Goal: Task Accomplishment & Management: Complete application form

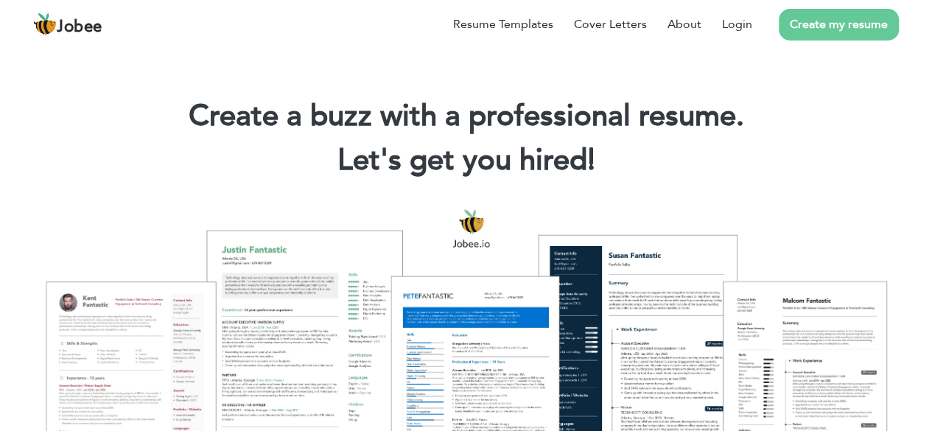
click at [830, 26] on link "Create my resume" at bounding box center [839, 25] width 120 height 32
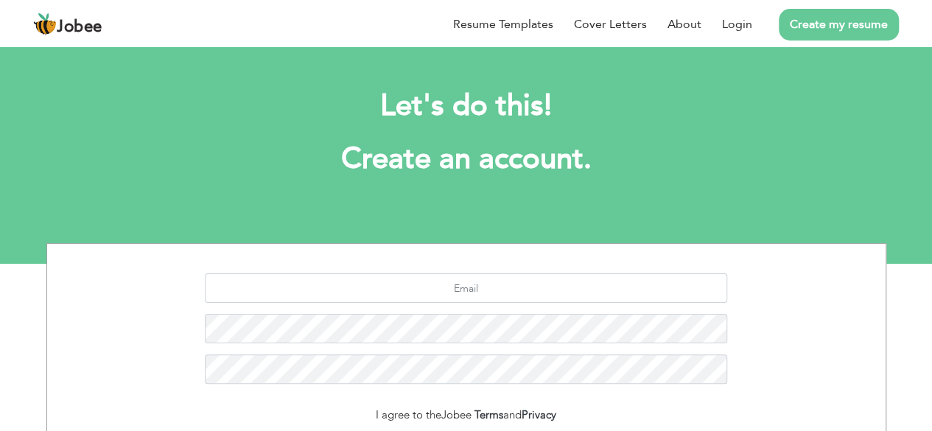
scroll to position [172, 0]
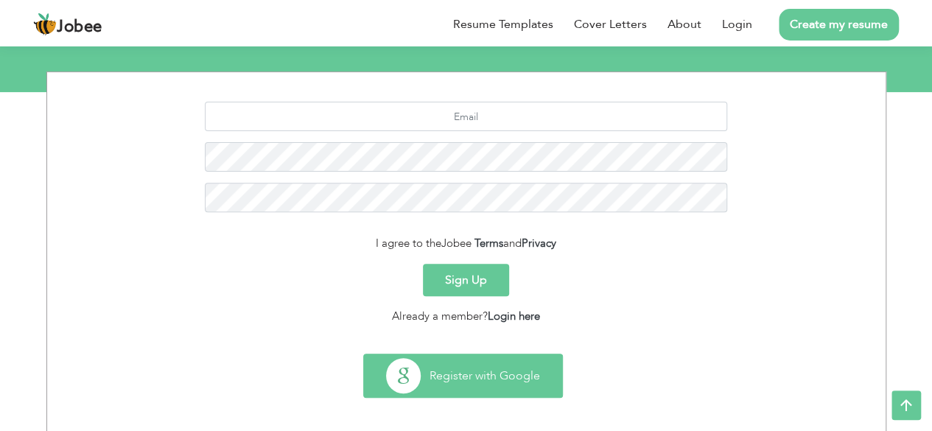
click at [466, 372] on button "Register with Google" at bounding box center [463, 375] width 198 height 43
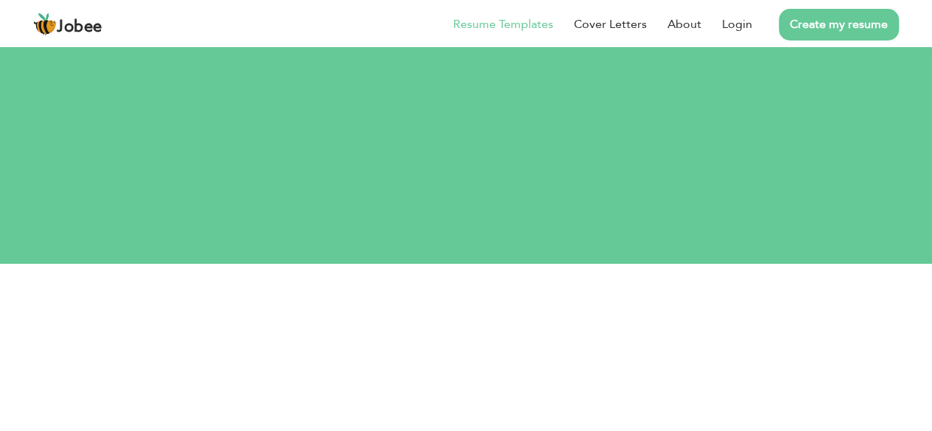
click at [539, 18] on link "Resume Templates" at bounding box center [503, 24] width 100 height 18
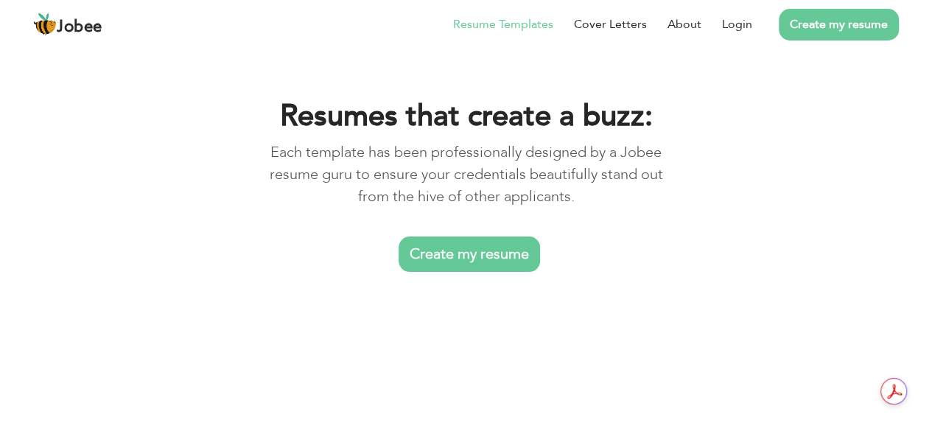
click at [466, 257] on link "Create my resume" at bounding box center [469, 254] width 141 height 35
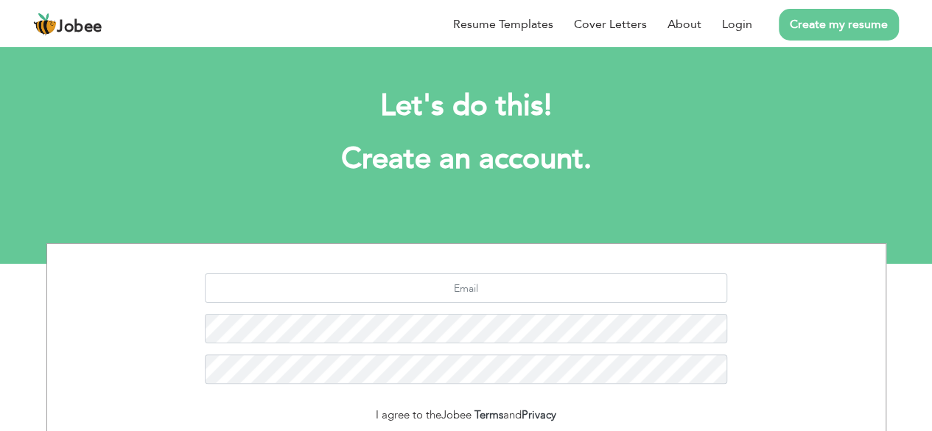
scroll to position [172, 0]
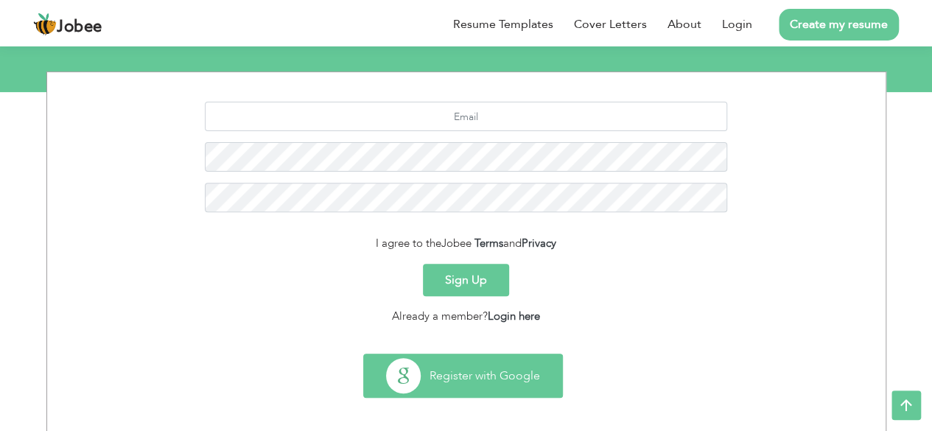
click at [463, 383] on button "Register with Google" at bounding box center [463, 375] width 198 height 43
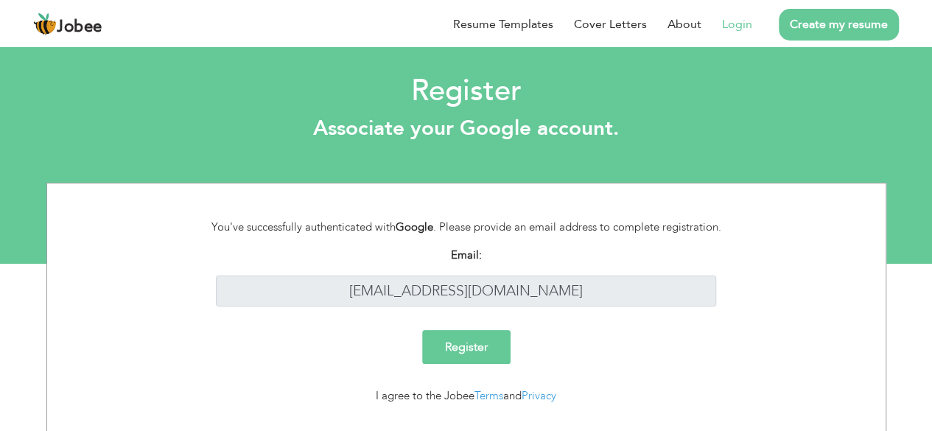
click at [464, 343] on input "Register" at bounding box center [466, 347] width 88 height 34
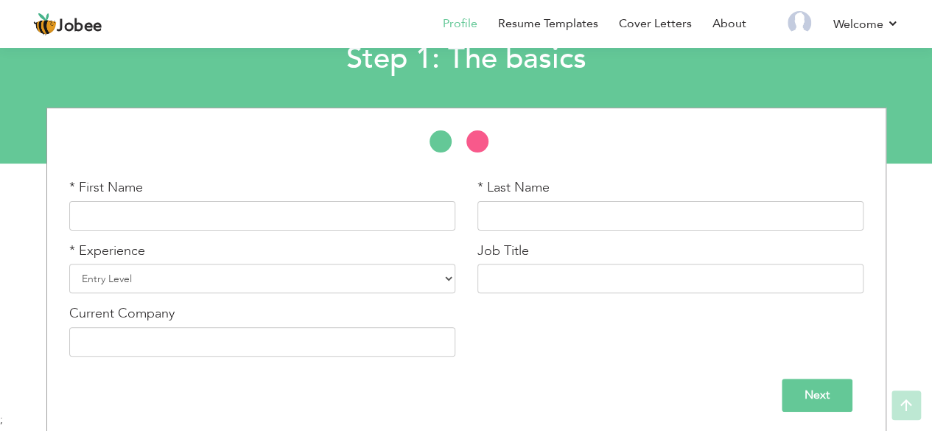
scroll to position [102, 0]
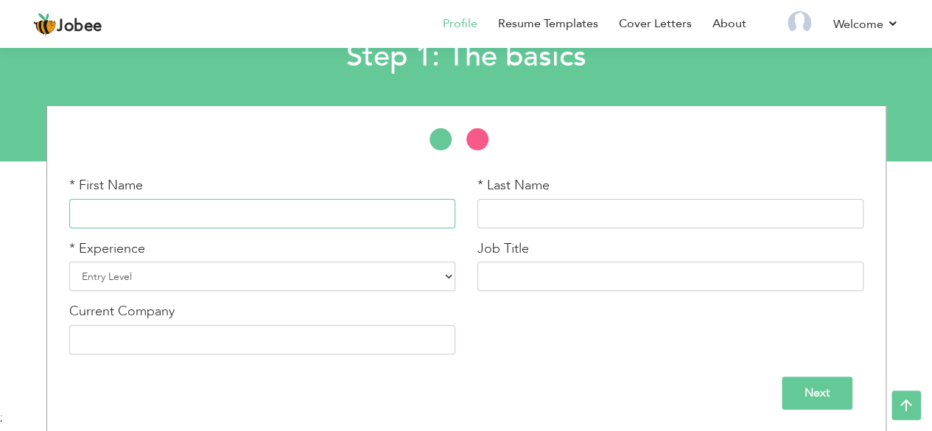
click at [278, 214] on input "text" at bounding box center [262, 213] width 386 height 29
type input "Daniyal Shafique"
type input "Shafique"
click at [326, 275] on select "Entry Level Less than 1 Year 1 Year 2 Years 3 Years 4 Years 5 Years 6 Years 7 Y…" at bounding box center [262, 276] width 386 height 29
select select "5"
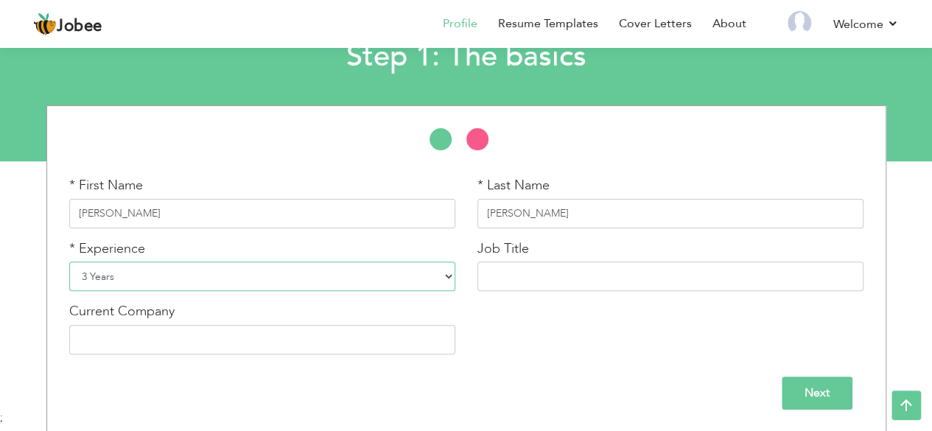
click at [69, 262] on select "Entry Level Less than 1 Year 1 Year 2 Years 3 Years 4 Years 5 Years 6 Years 7 Y…" at bounding box center [262, 276] width 386 height 29
click at [535, 276] on input "text" at bounding box center [670, 276] width 386 height 29
type input "Graphic Design"
click at [346, 335] on input "text" at bounding box center [262, 339] width 386 height 29
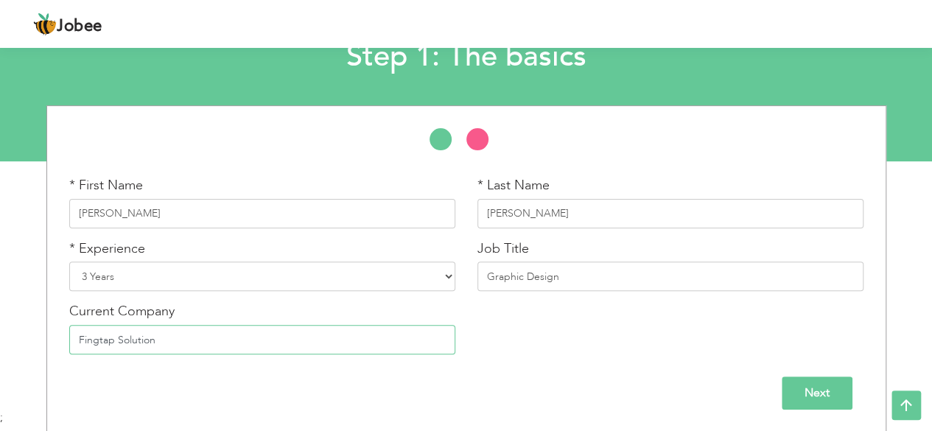
type input "Fingtap Solution"
click at [832, 388] on input "Next" at bounding box center [817, 392] width 71 height 33
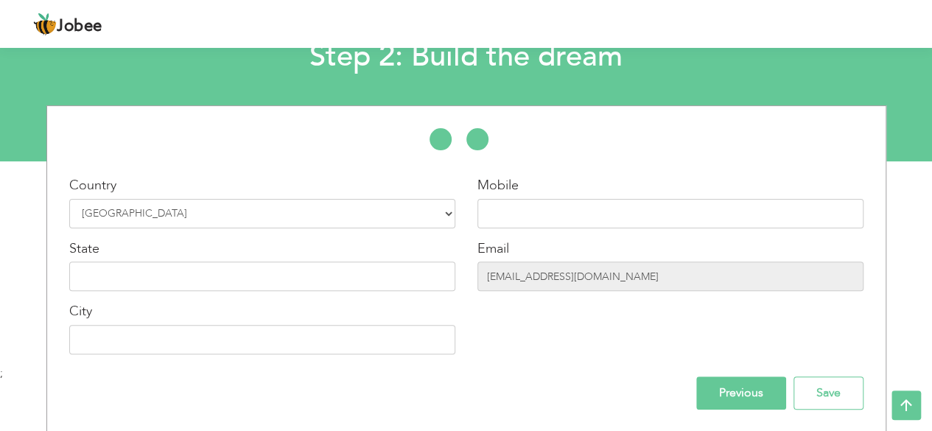
click at [561, 192] on div "Mobile" at bounding box center [670, 202] width 386 height 52
click at [556, 211] on input "text" at bounding box center [670, 213] width 386 height 29
type input "03438588232"
click at [269, 292] on div "Country Select Country Afghanistan Albania Algeria American Samoa Andorra Angol…" at bounding box center [262, 270] width 408 height 189
click at [267, 270] on input "text" at bounding box center [262, 276] width 386 height 29
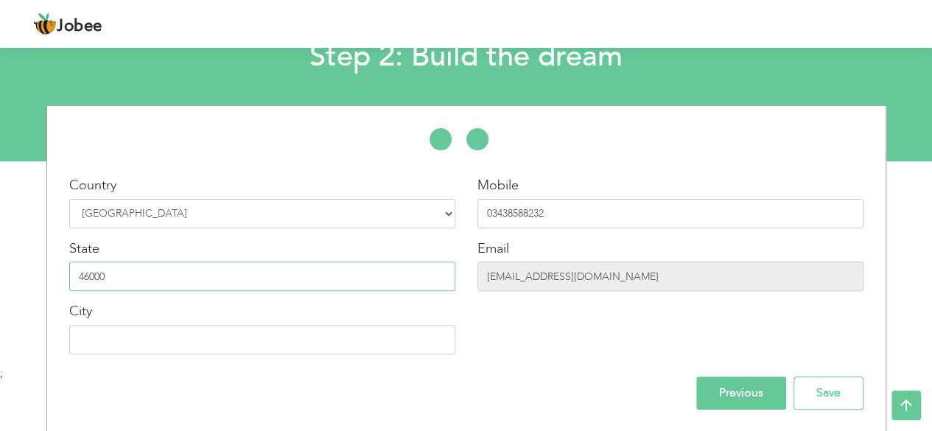
type input "46000"
click at [202, 353] on input "text" at bounding box center [262, 339] width 386 height 29
type input "Rawalpindi, [GEOGRAPHIC_DATA]"
click at [743, 390] on input "Previous" at bounding box center [741, 392] width 90 height 33
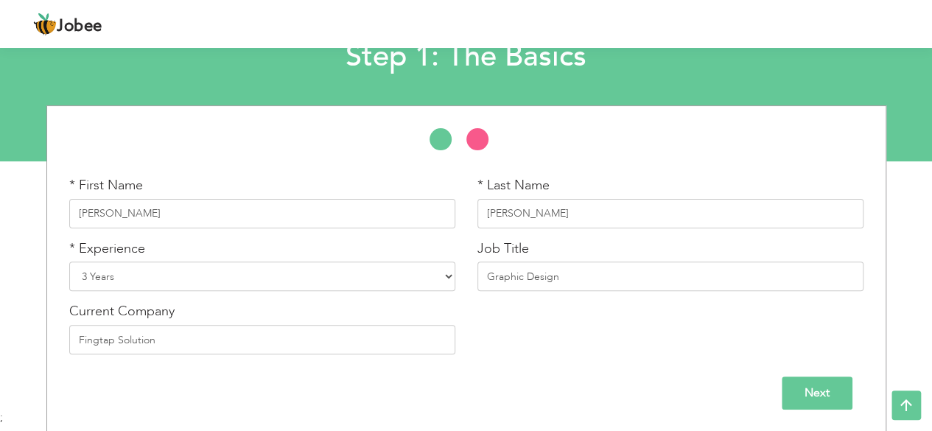
click at [830, 385] on input "Next" at bounding box center [817, 392] width 71 height 33
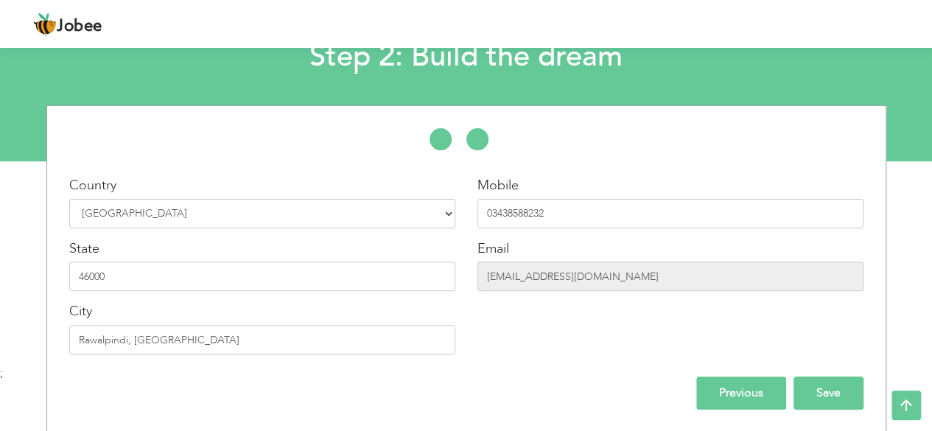
click at [830, 385] on input "Save" at bounding box center [828, 392] width 70 height 33
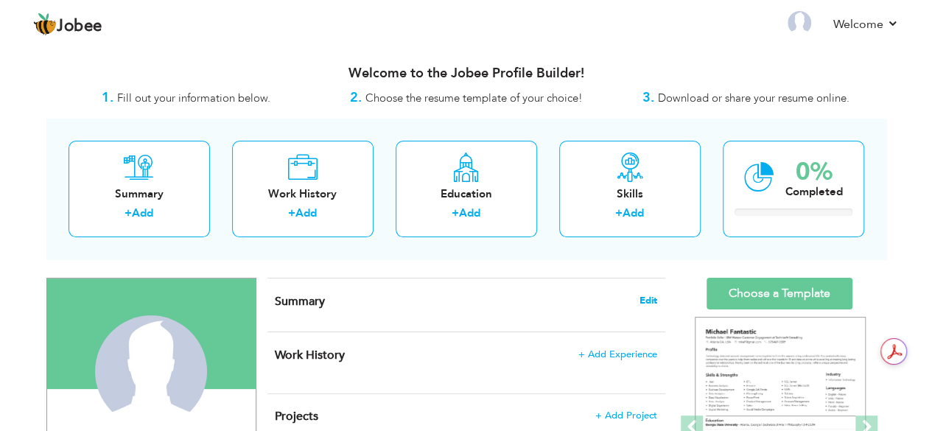
click at [653, 301] on span "Edit" at bounding box center [649, 300] width 18 height 10
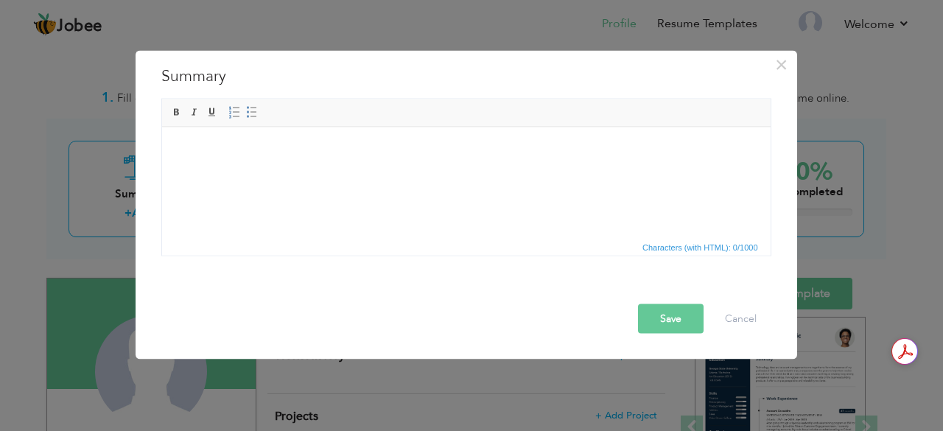
drag, startPoint x: 386, startPoint y: 167, endPoint x: 211, endPoint y: 145, distance: 176.6
click at [211, 145] on body at bounding box center [465, 148] width 579 height 15
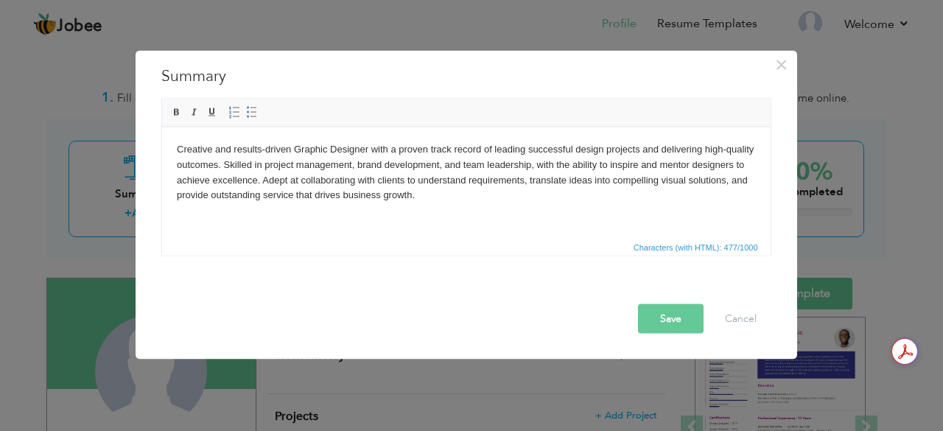
click at [670, 321] on button "Save" at bounding box center [671, 318] width 66 height 29
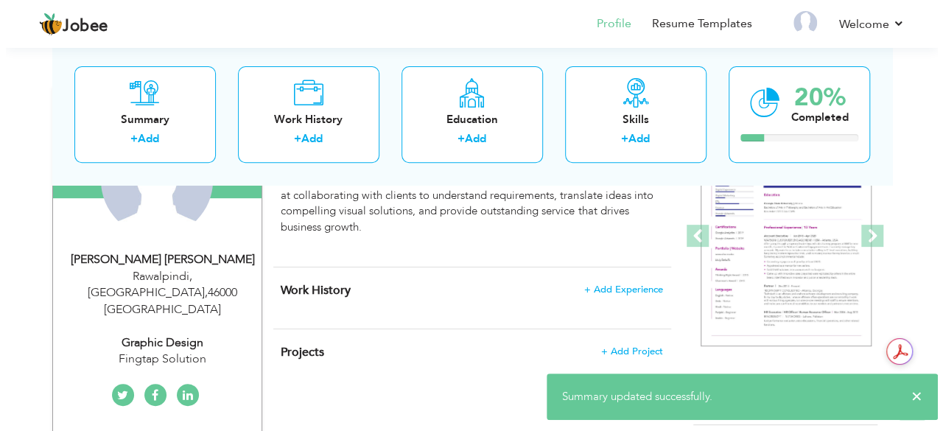
scroll to position [172, 0]
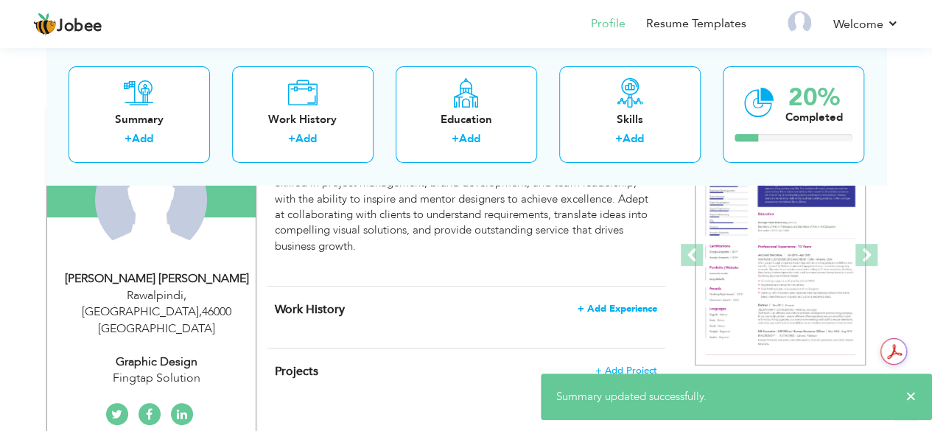
click at [625, 306] on span "+ Add Experience" at bounding box center [618, 309] width 80 height 10
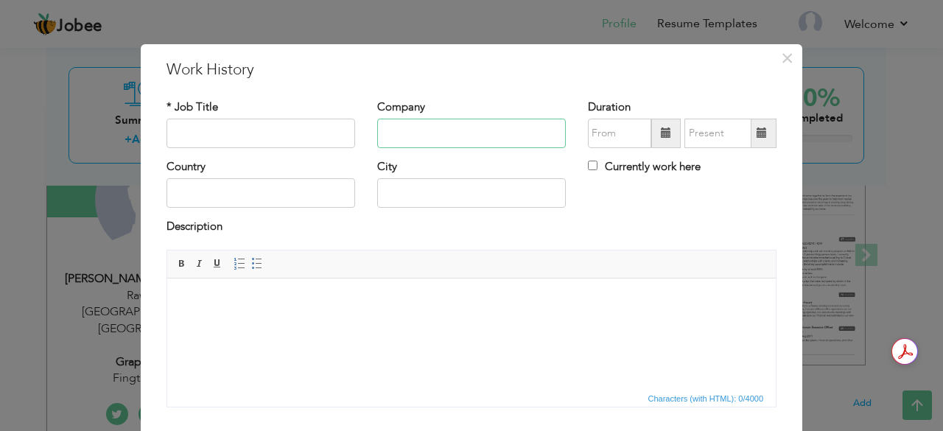
drag, startPoint x: 276, startPoint y: 144, endPoint x: 477, endPoint y: 130, distance: 202.3
click at [477, 130] on input "text" at bounding box center [471, 133] width 189 height 29
paste input "Fingtap solution"
type input "Fingtap solution"
click at [276, 136] on input "text" at bounding box center [261, 133] width 189 height 29
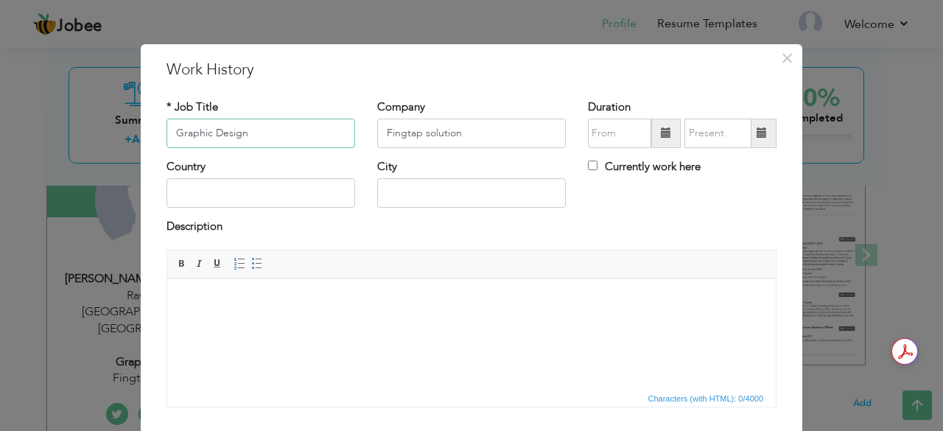
type input "Graphic Design"
click at [667, 126] on span at bounding box center [665, 133] width 29 height 29
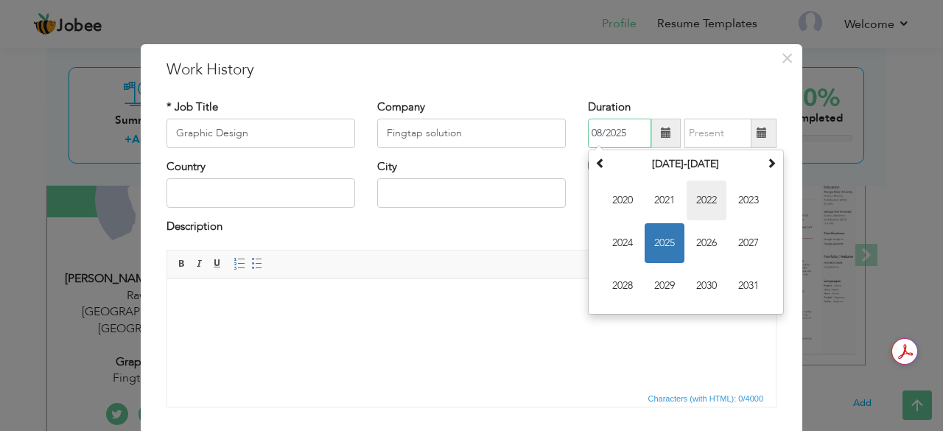
click at [687, 208] on span "2022" at bounding box center [707, 201] width 40 height 40
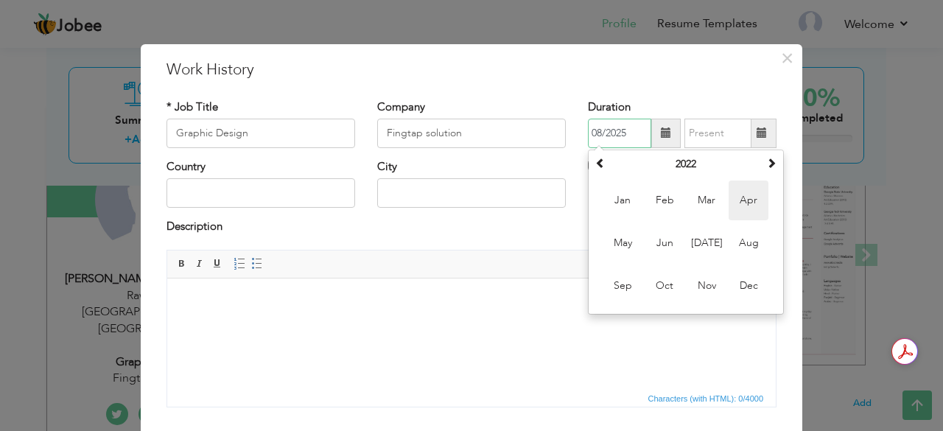
click at [743, 187] on span "Apr" at bounding box center [749, 201] width 40 height 40
type input "04/2022"
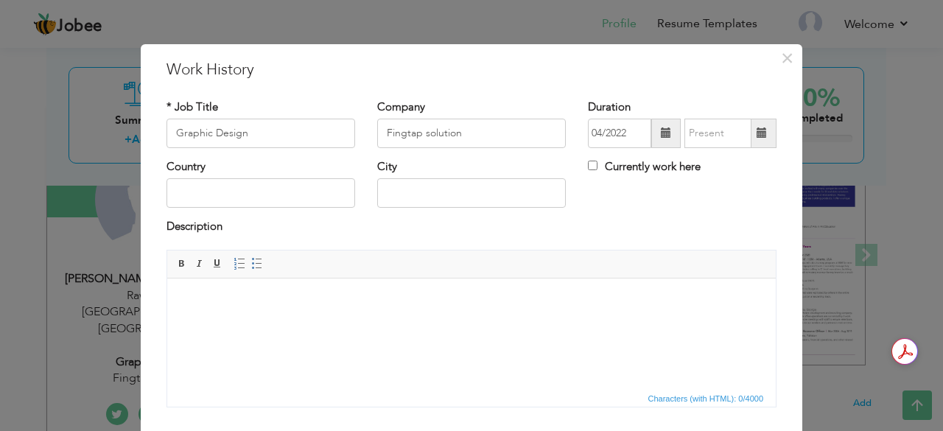
click at [757, 130] on span at bounding box center [762, 132] width 10 height 10
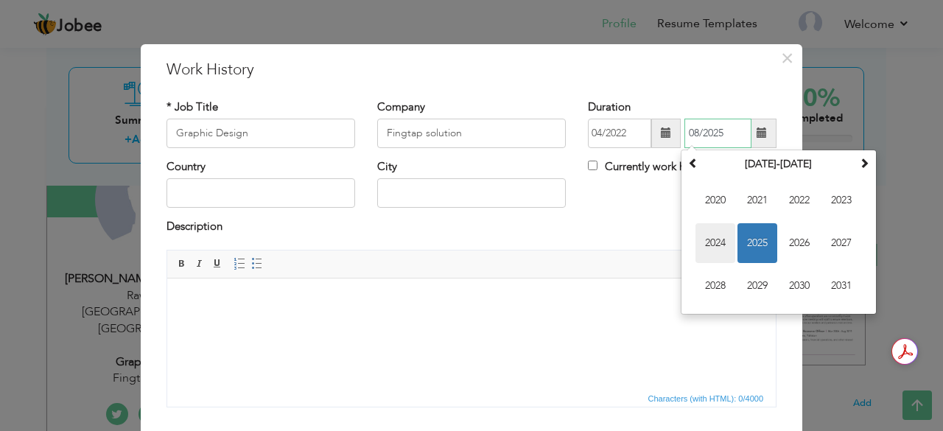
click at [716, 239] on span "2024" at bounding box center [716, 243] width 40 height 40
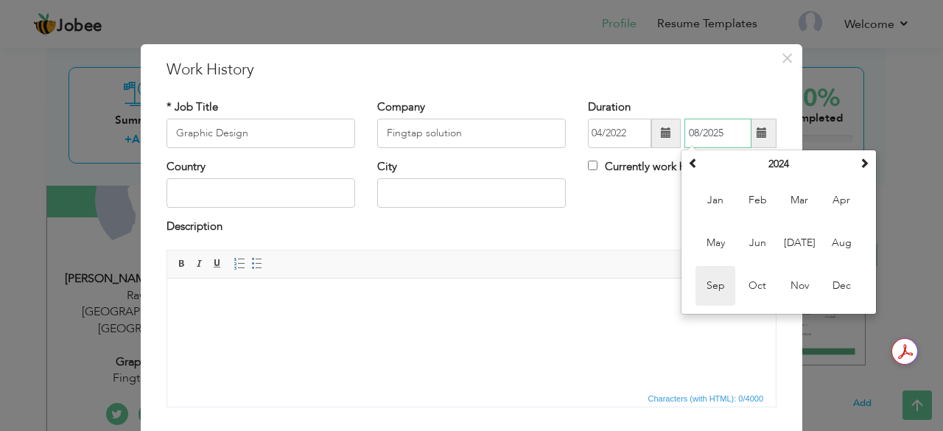
click at [713, 291] on span "Sep" at bounding box center [716, 286] width 40 height 40
type input "09/2024"
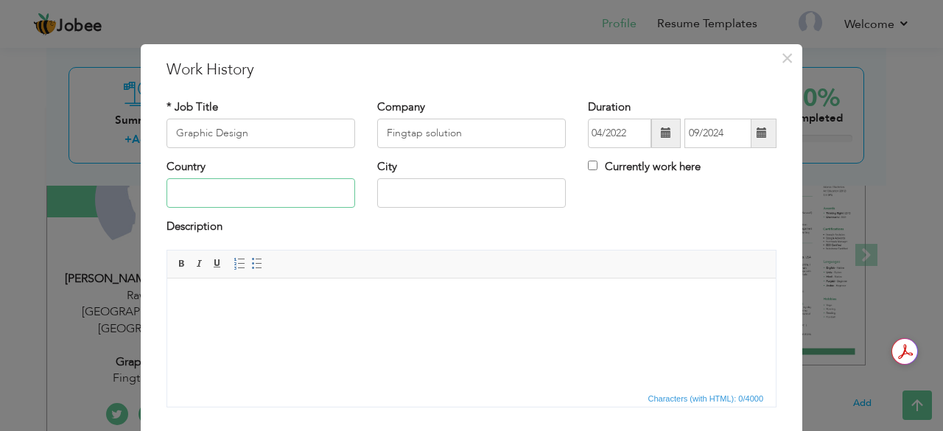
click at [239, 186] on input "text" at bounding box center [261, 192] width 189 height 29
type input "[GEOGRAPHIC_DATA]"
type input "Rawalpindi, [GEOGRAPHIC_DATA]"
click at [273, 297] on body at bounding box center [471, 299] width 579 height 15
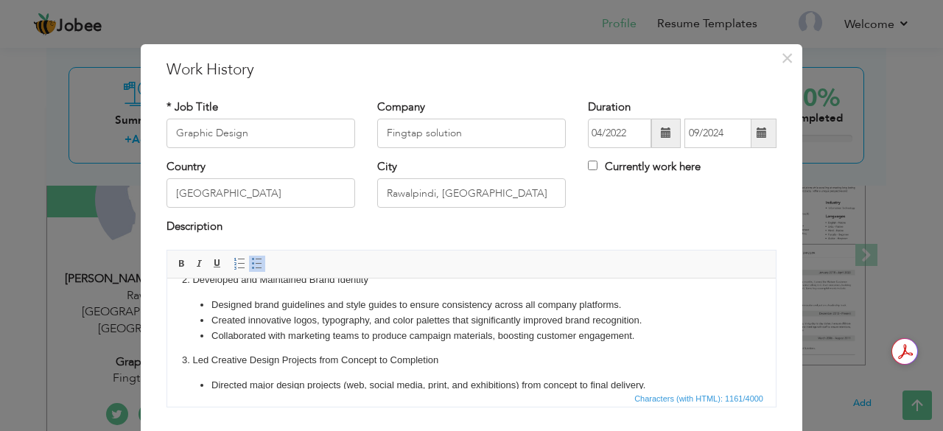
scroll to position [0, 0]
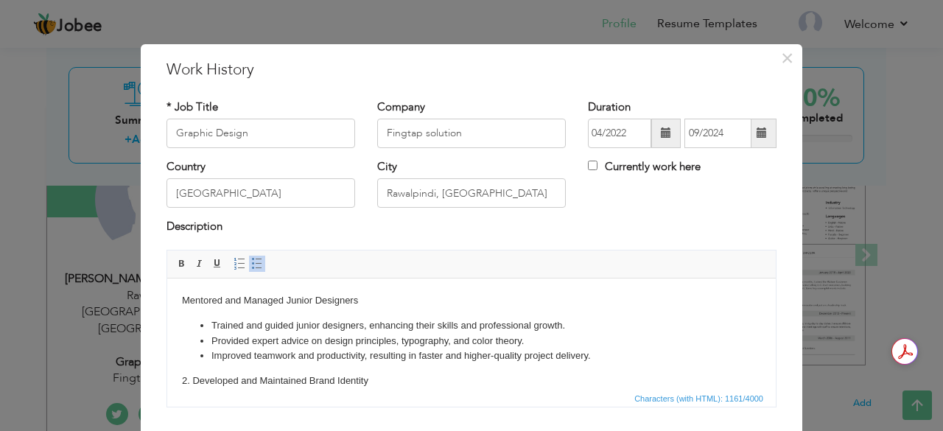
click at [181, 296] on html "[PERSON_NAME] and Managed Junior Designers Trained and guided junior designers,…" at bounding box center [471, 416] width 609 height 276
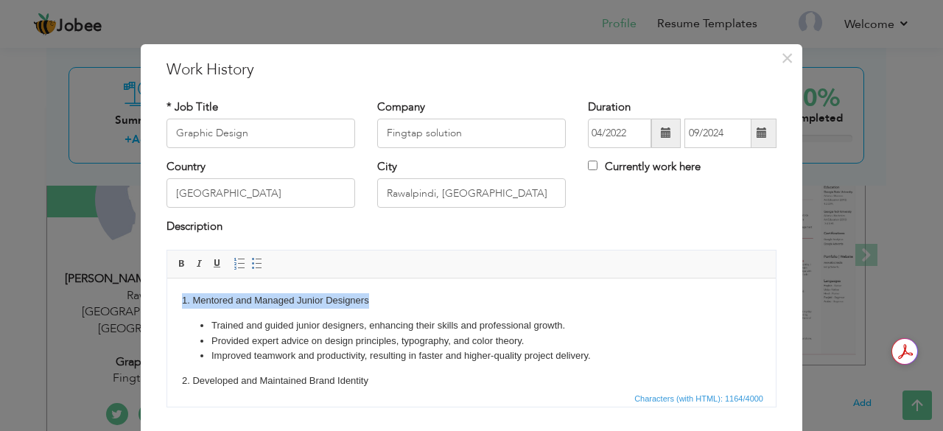
drag, startPoint x: 178, startPoint y: 298, endPoint x: 386, endPoint y: 270, distance: 210.4
click at [386, 278] on html "1. [PERSON_NAME] and Managed Junior Designers Trained and guided junior designe…" at bounding box center [471, 416] width 609 height 276
drag, startPoint x: 172, startPoint y: 267, endPoint x: 15, endPoint y: 3, distance: 307.9
click at [176, 267] on span at bounding box center [182, 264] width 12 height 12
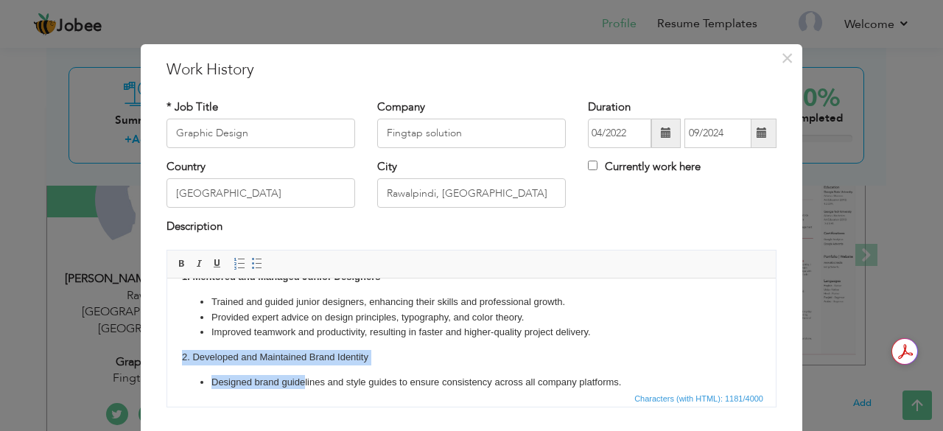
scroll to position [27, 0]
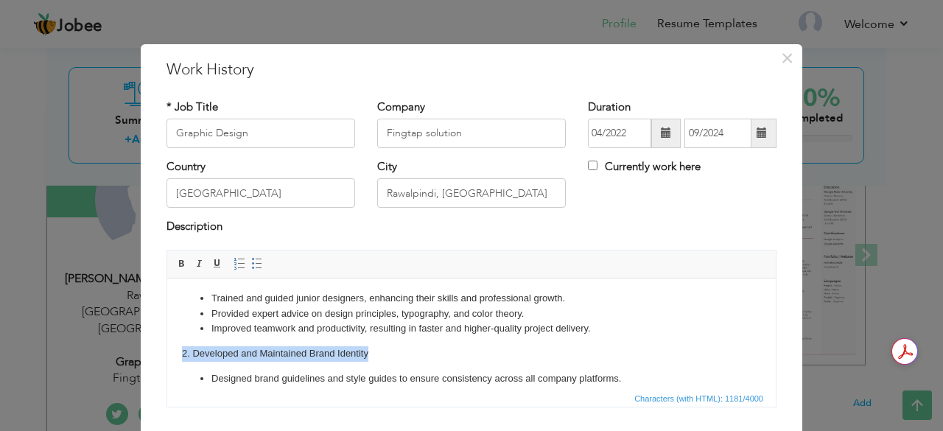
drag, startPoint x: 173, startPoint y: 382, endPoint x: 371, endPoint y: 348, distance: 200.3
click at [371, 348] on html "1. [PERSON_NAME] and Managed Junior Designers Trained and guided junior designe…" at bounding box center [471, 389] width 609 height 276
drag, startPoint x: 178, startPoint y: 267, endPoint x: 52, endPoint y: 58, distance: 244.6
click at [178, 267] on span at bounding box center [182, 264] width 12 height 12
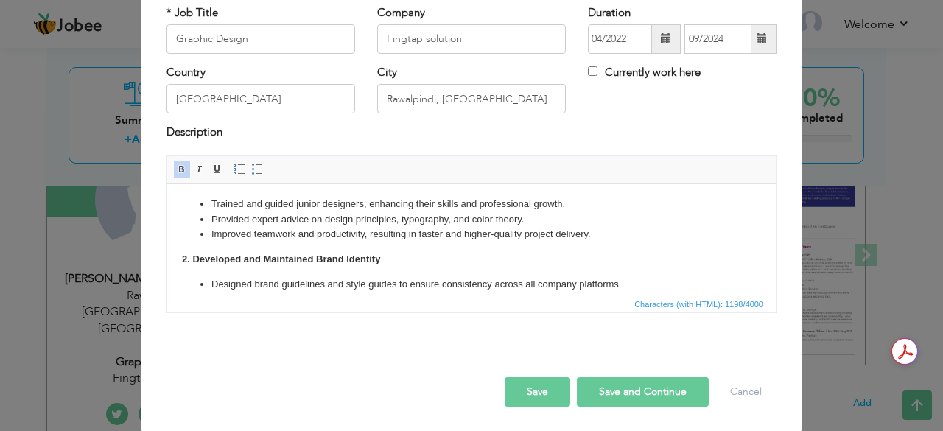
scroll to position [166, 0]
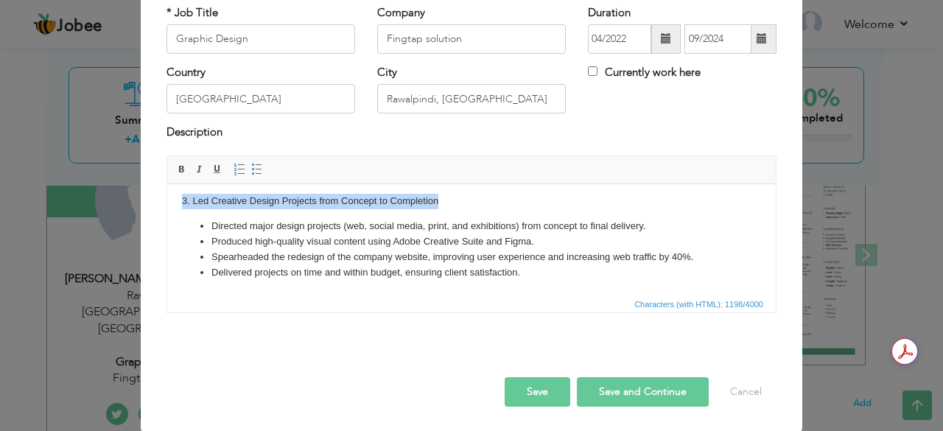
drag, startPoint x: 178, startPoint y: 206, endPoint x: 444, endPoint y: 199, distance: 265.3
click at [444, 200] on html "1. [PERSON_NAME] and Managed Junior Designers Trained and guided junior designe…" at bounding box center [471, 156] width 609 height 276
click at [176, 172] on span at bounding box center [182, 170] width 12 height 12
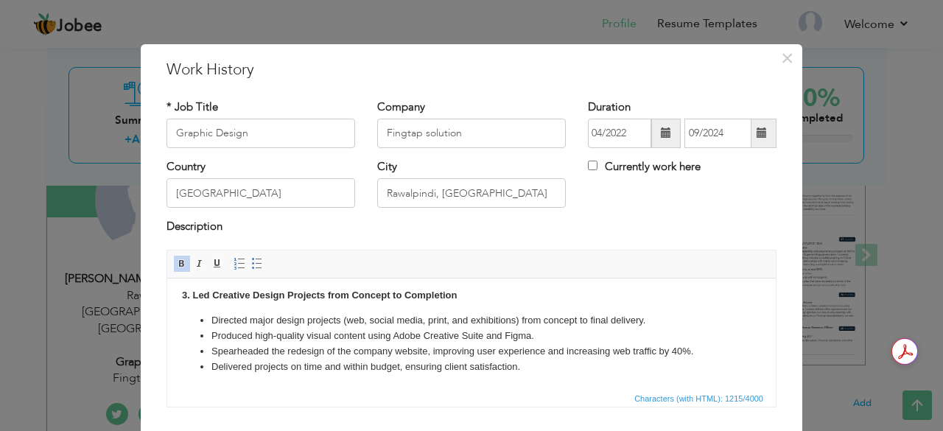
scroll to position [94, 0]
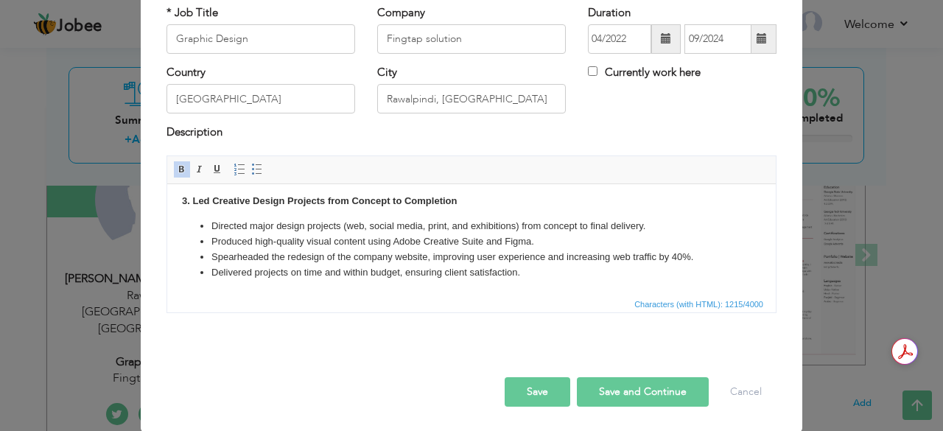
click at [620, 388] on button "Save and Continue" at bounding box center [643, 391] width 132 height 29
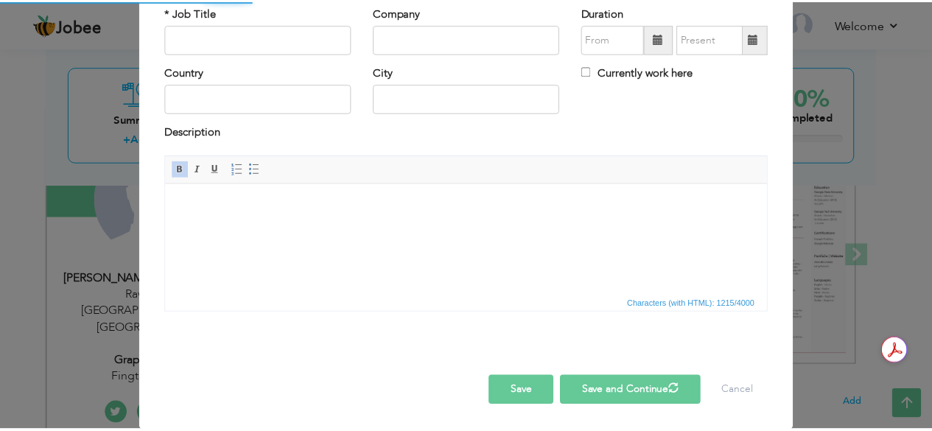
scroll to position [0, 0]
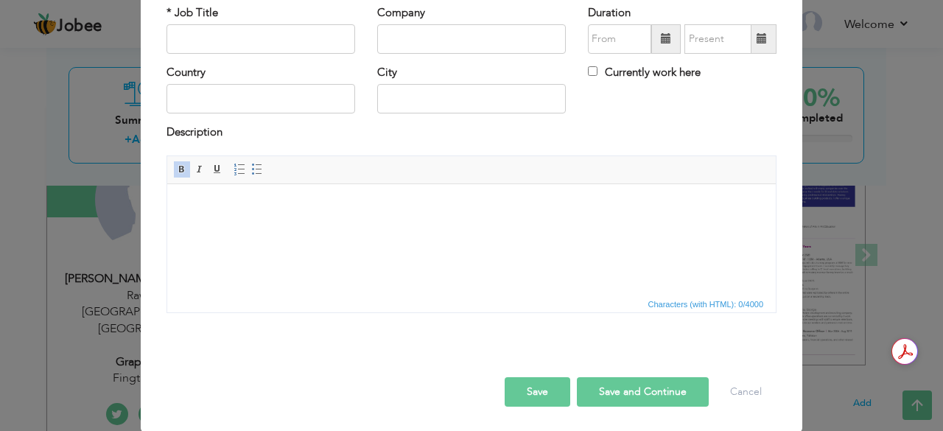
click at [544, 394] on button "Save" at bounding box center [538, 391] width 66 height 29
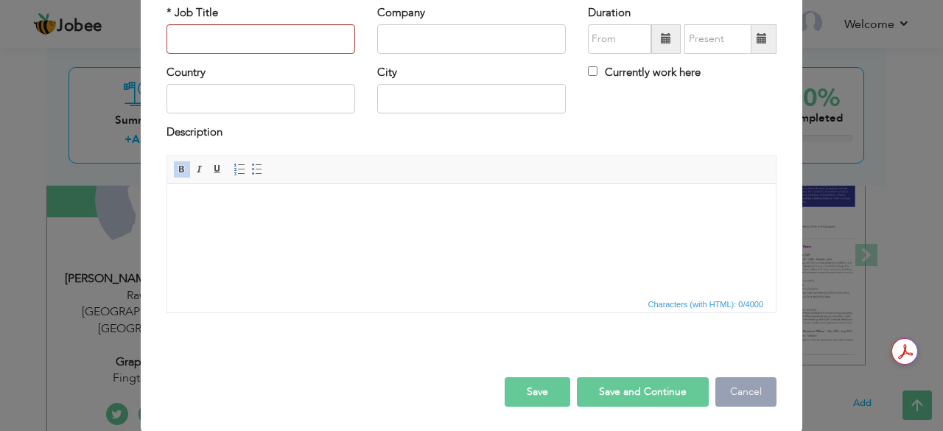
click at [752, 385] on button "Cancel" at bounding box center [745, 391] width 61 height 29
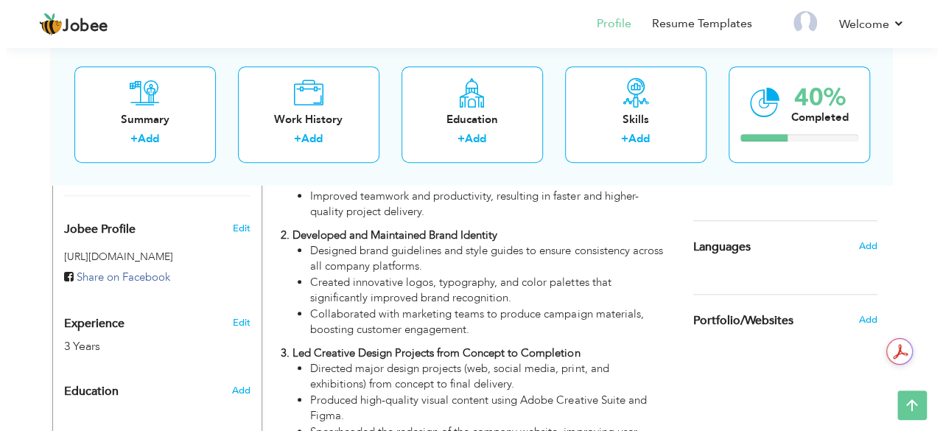
scroll to position [471, 0]
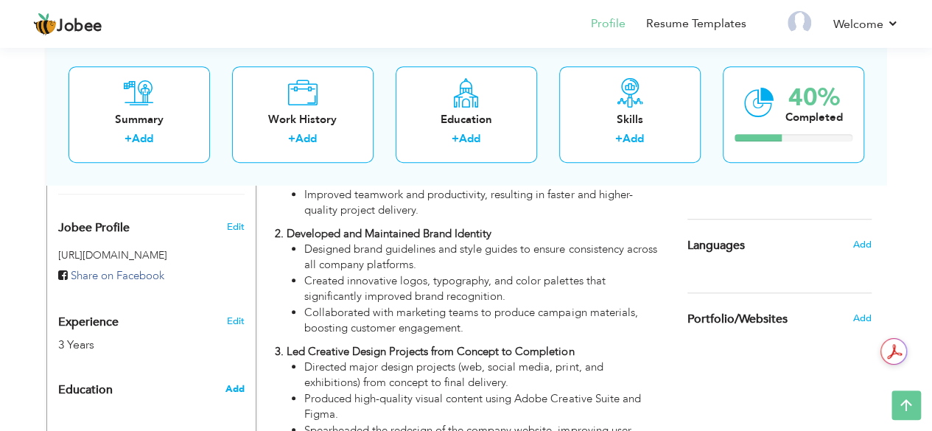
click at [239, 382] on span "Add" at bounding box center [234, 388] width 19 height 13
radio input "true"
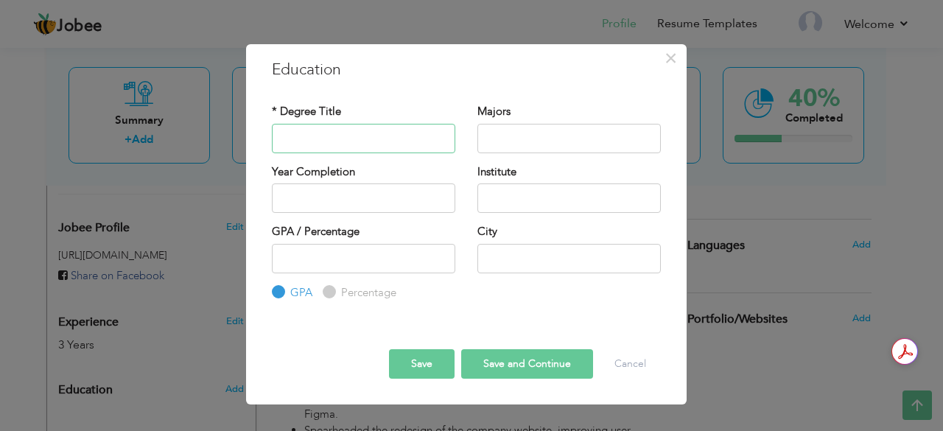
click at [371, 133] on input "text" at bounding box center [363, 138] width 183 height 29
click at [402, 138] on input "text" at bounding box center [363, 138] width 183 height 29
paste input "Intermediate in Computer Science"
type input "Intermediate in Computer Science"
click at [536, 144] on input "text" at bounding box center [568, 138] width 183 height 29
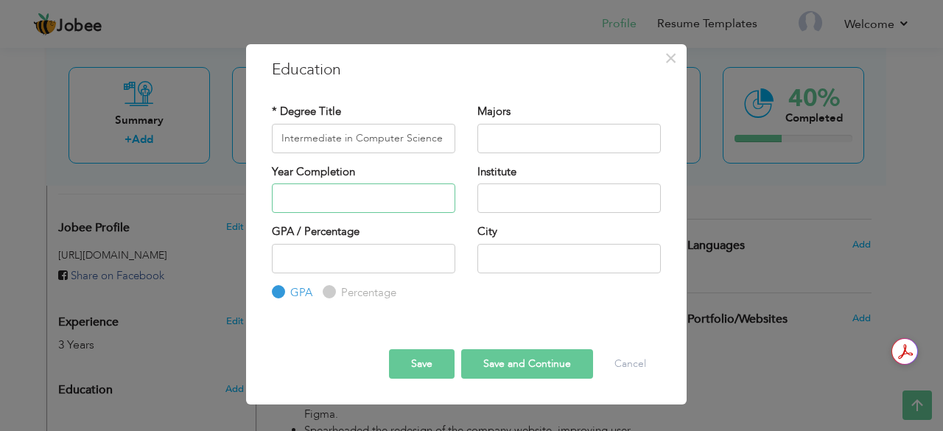
click at [425, 200] on input "text" at bounding box center [363, 197] width 183 height 29
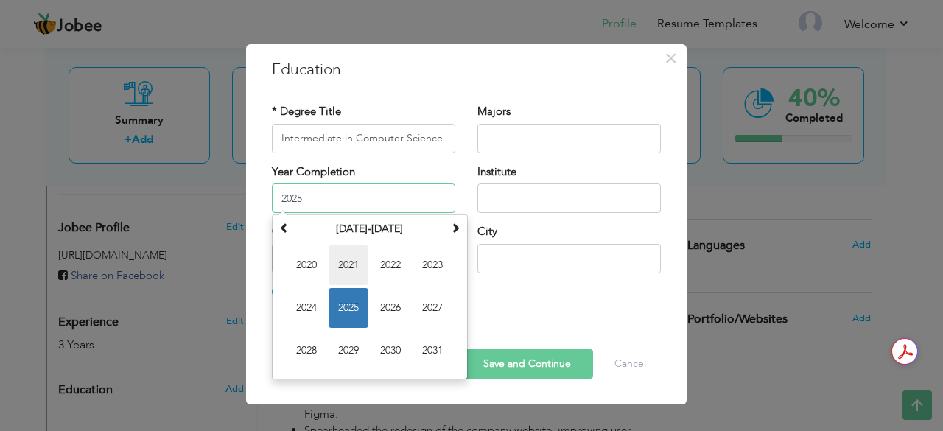
click at [360, 267] on span "2021" at bounding box center [349, 265] width 40 height 40
type input "2021"
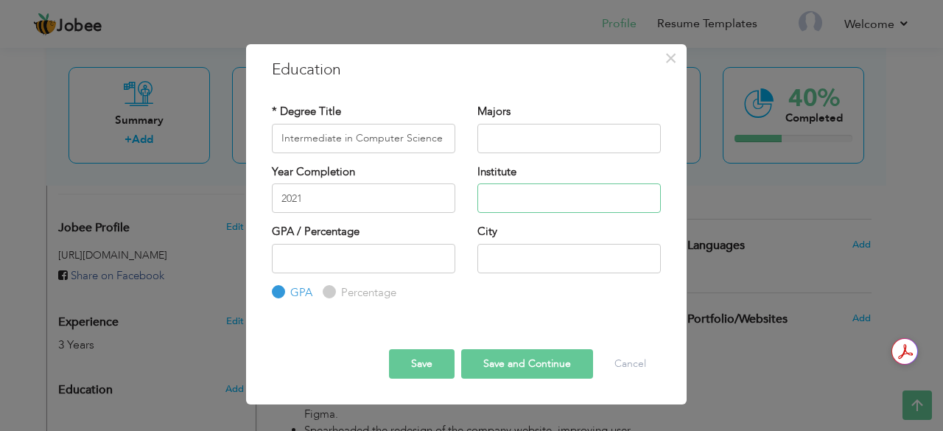
click at [531, 199] on input "text" at bounding box center [568, 197] width 183 height 29
click at [537, 138] on input "text" at bounding box center [568, 138] width 183 height 29
click at [535, 195] on input "text" at bounding box center [568, 197] width 183 height 29
paste input "Punjab College Of Information Technology"
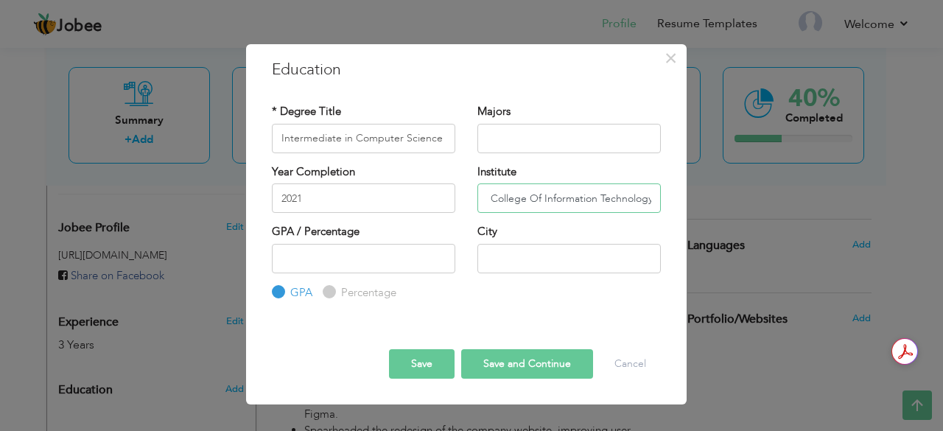
click at [533, 198] on input "Punjab College Of Information Technology" at bounding box center [568, 197] width 183 height 29
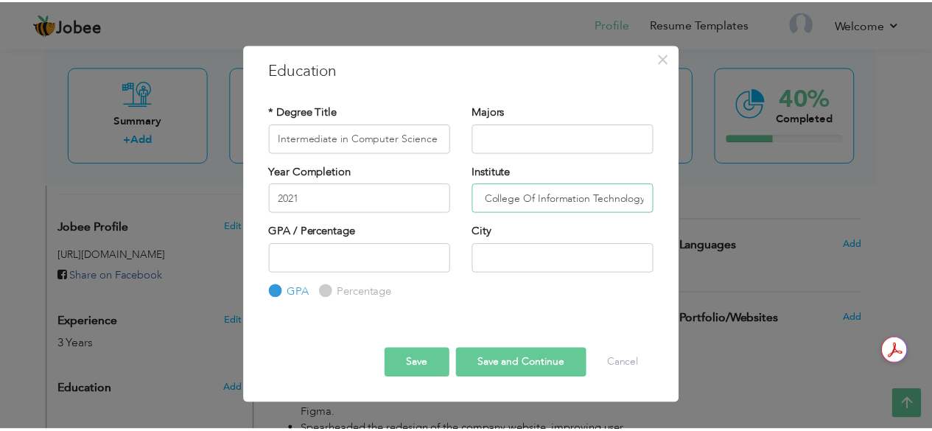
scroll to position [0, 0]
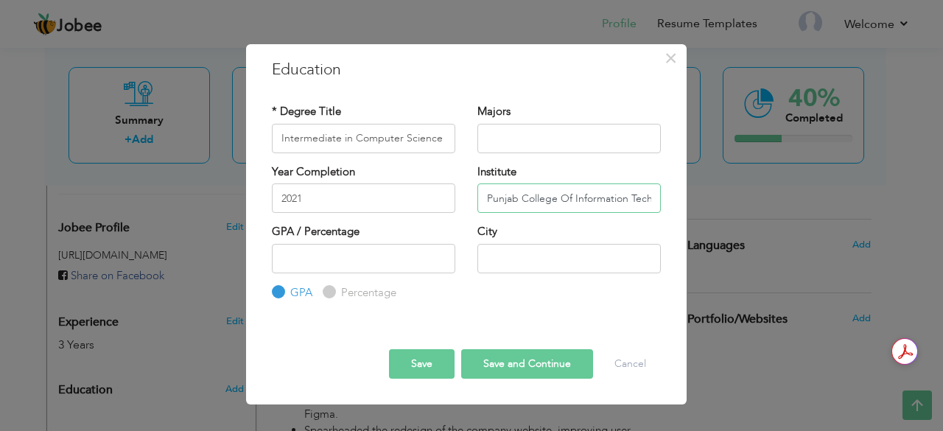
type input "Punjab College Of Information Technology"
click at [539, 144] on input "text" at bounding box center [568, 138] width 183 height 29
click at [392, 256] on input "number" at bounding box center [363, 258] width 183 height 29
click at [441, 256] on input "1" at bounding box center [363, 258] width 183 height 29
click at [441, 256] on input "2" at bounding box center [363, 258] width 183 height 29
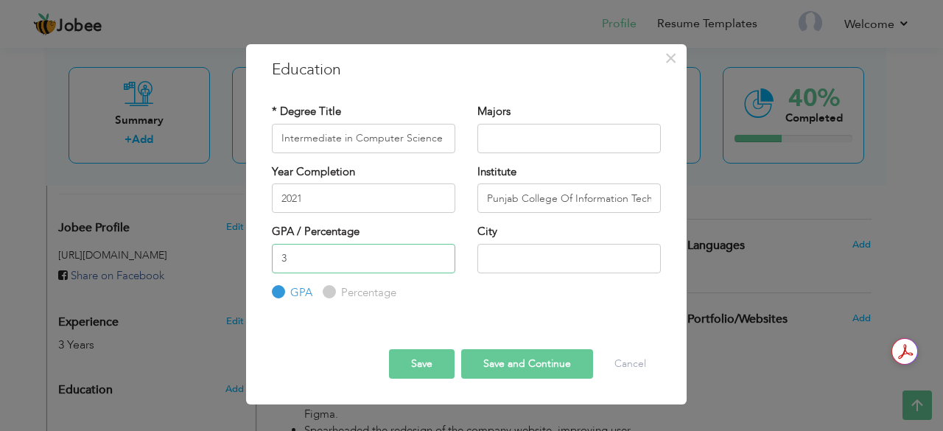
click at [441, 256] on input "3" at bounding box center [363, 258] width 183 height 29
click at [441, 256] on input "4" at bounding box center [363, 258] width 183 height 29
click at [441, 256] on input "5" at bounding box center [363, 258] width 183 height 29
click at [441, 256] on input "6" at bounding box center [363, 258] width 183 height 29
click at [442, 261] on input "5" at bounding box center [363, 258] width 183 height 29
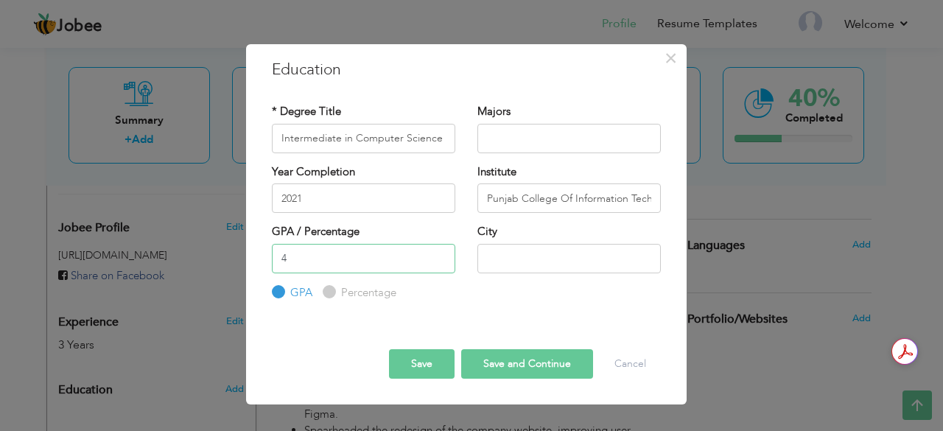
click at [442, 261] on input "4" at bounding box center [363, 258] width 183 height 29
click at [442, 261] on input "3" at bounding box center [363, 258] width 183 height 29
type input "2"
click at [442, 261] on input "2" at bounding box center [363, 258] width 183 height 29
click at [356, 298] on label "Percentage" at bounding box center [366, 292] width 59 height 15
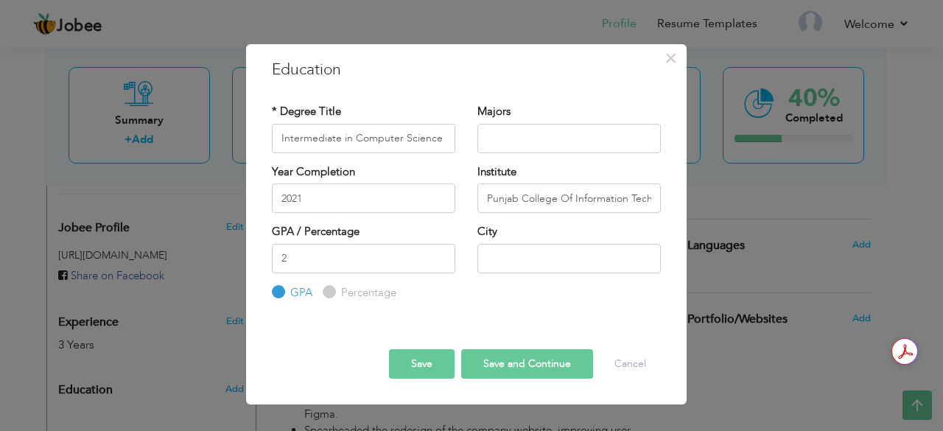
click at [332, 297] on input "Percentage" at bounding box center [328, 292] width 10 height 10
radio input "true"
click at [444, 257] on input "3" at bounding box center [363, 258] width 183 height 29
click at [444, 257] on input "4" at bounding box center [363, 258] width 183 height 29
click at [444, 257] on input "5" at bounding box center [363, 258] width 183 height 29
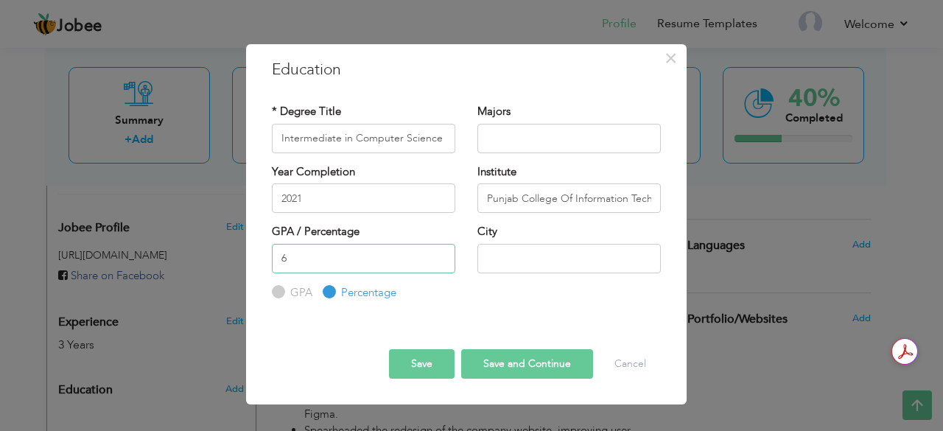
type input "6"
click at [444, 257] on input "6" at bounding box center [363, 258] width 183 height 29
click at [384, 254] on input "6" at bounding box center [363, 258] width 183 height 29
type input "42"
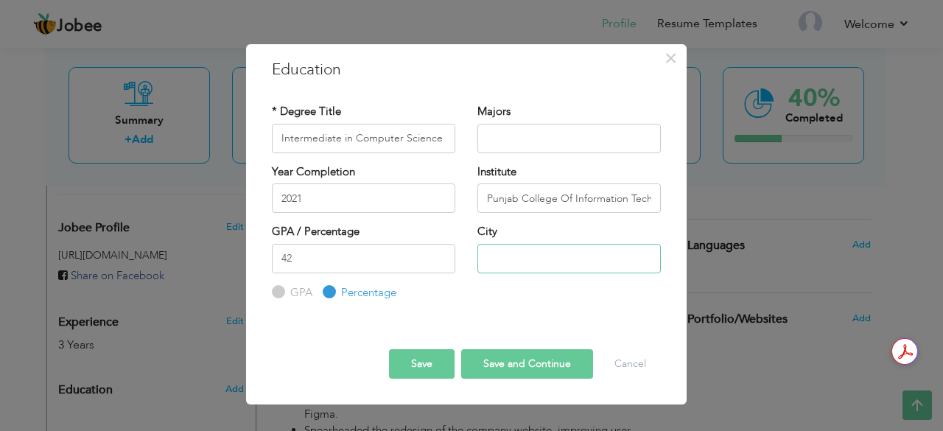
click at [603, 267] on input "text" at bounding box center [568, 258] width 183 height 29
type input "Rawalpindi, [GEOGRAPHIC_DATA]"
click at [438, 372] on button "Save" at bounding box center [422, 363] width 66 height 29
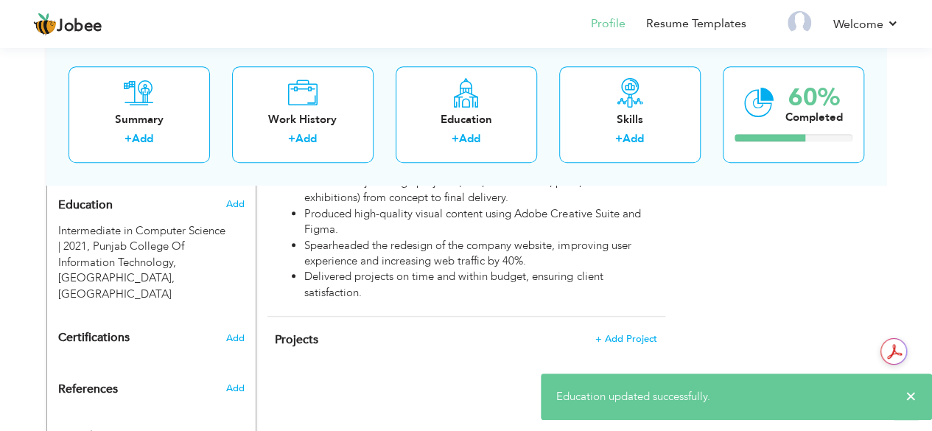
scroll to position [675, 0]
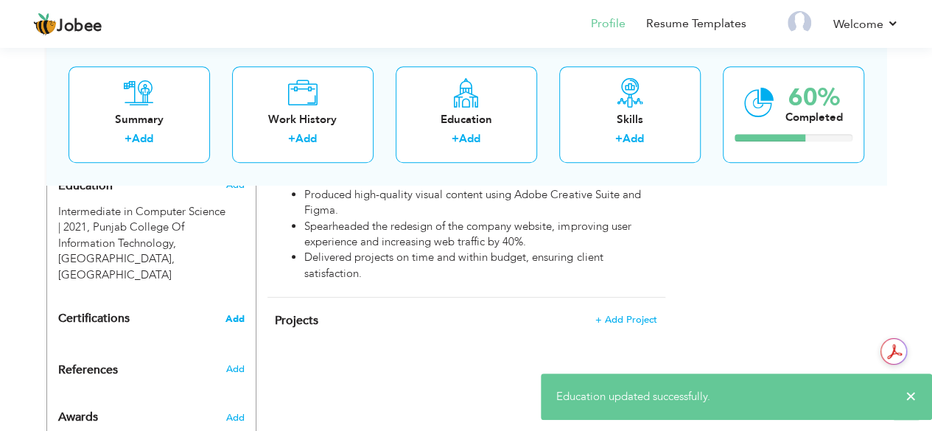
click at [233, 314] on span "Add" at bounding box center [234, 319] width 19 height 10
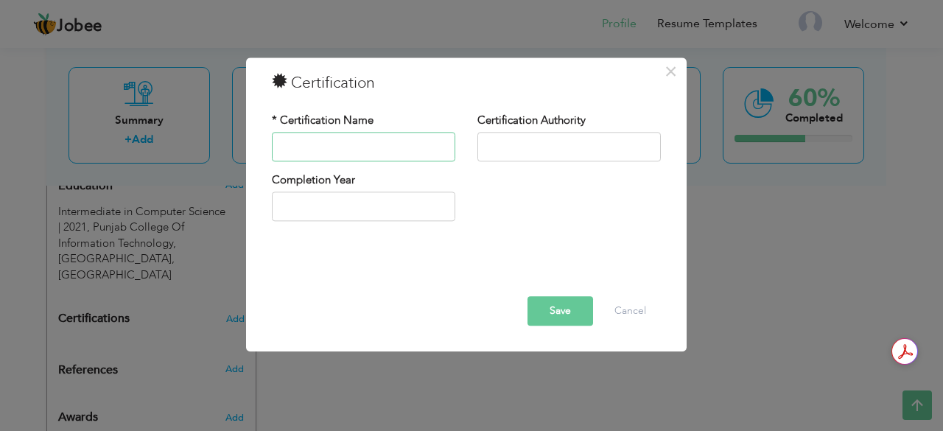
click at [332, 144] on input "text" at bounding box center [363, 146] width 183 height 29
type input "Web Development"
click at [565, 149] on input "text" at bounding box center [568, 146] width 183 height 29
type input "I"
type input "Autocad"
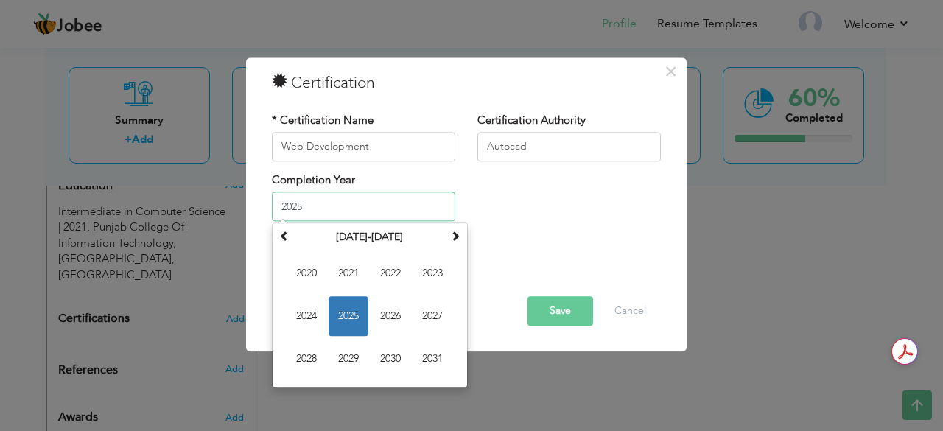
click at [399, 212] on input "2025" at bounding box center [363, 206] width 183 height 29
click at [315, 283] on span "2020" at bounding box center [307, 274] width 40 height 40
type input "2020"
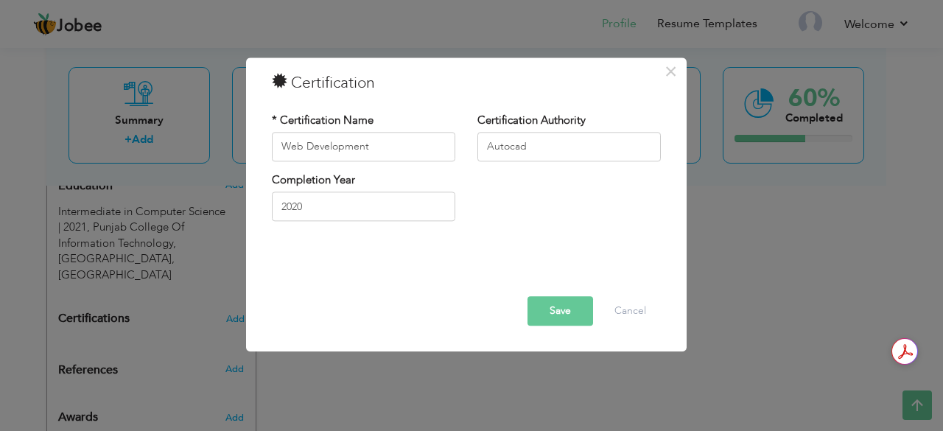
click at [580, 315] on button "Save" at bounding box center [561, 310] width 66 height 29
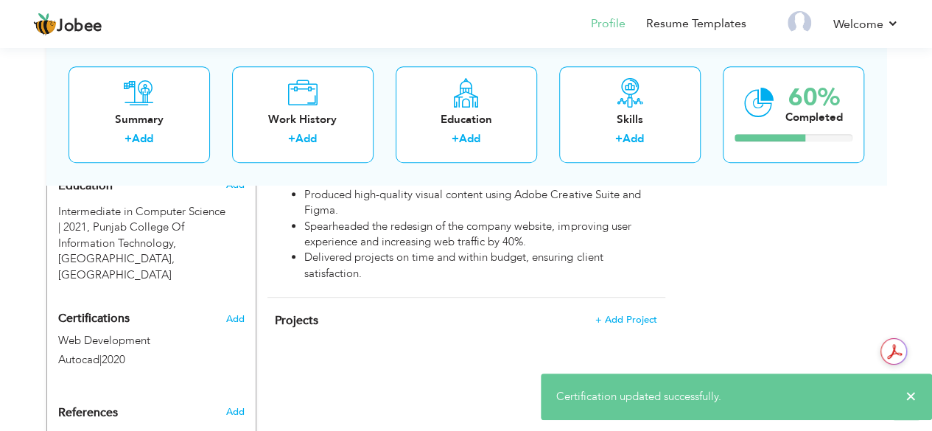
scroll to position [718, 0]
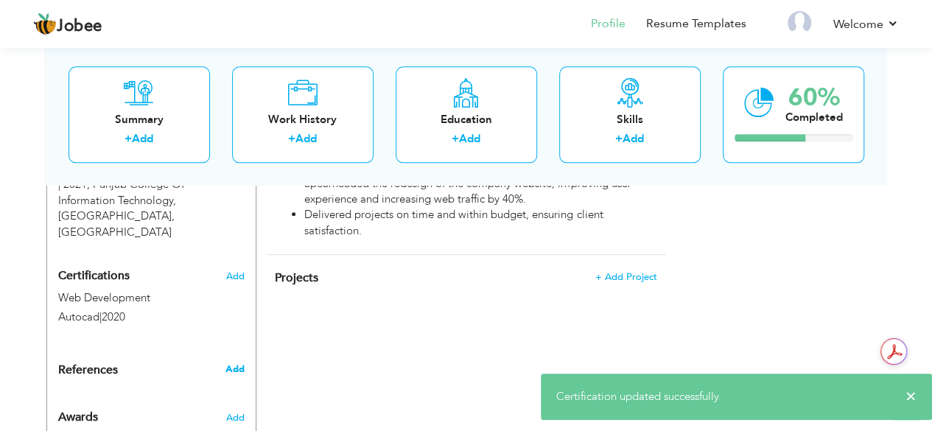
click at [243, 362] on span "Add" at bounding box center [234, 368] width 19 height 13
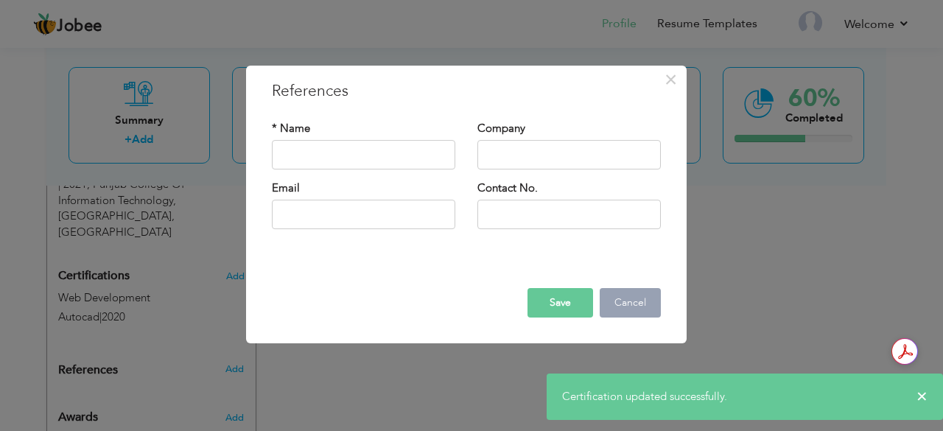
click at [606, 292] on button "Cancel" at bounding box center [630, 302] width 61 height 29
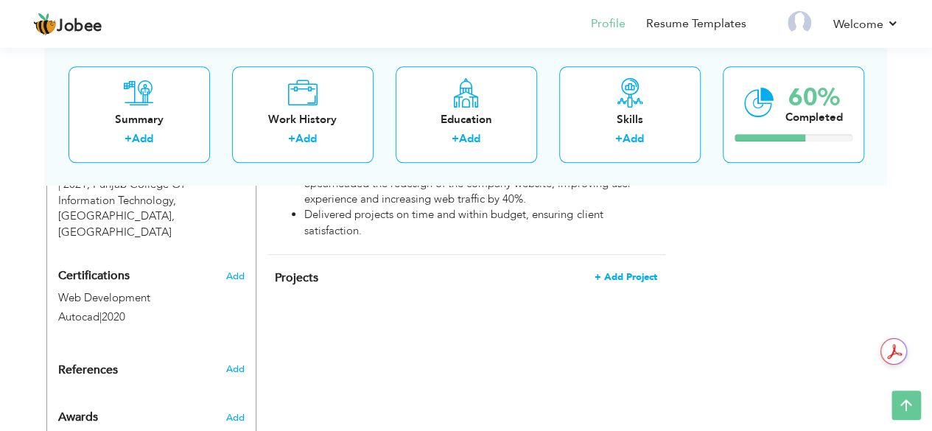
click at [628, 272] on span "+ Add Project" at bounding box center [626, 277] width 63 height 10
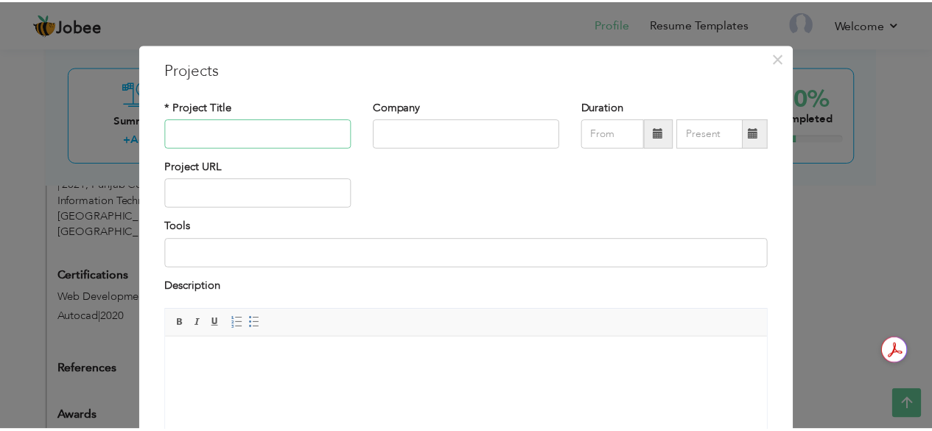
scroll to position [154, 0]
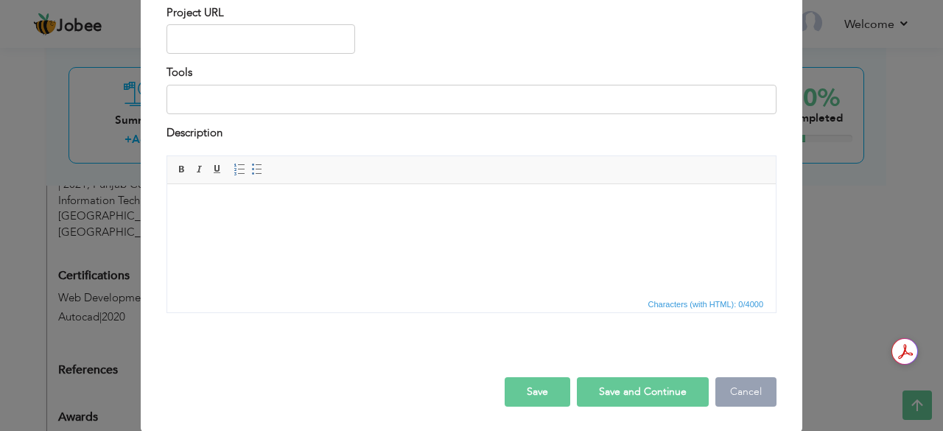
click at [749, 391] on button "Cancel" at bounding box center [745, 391] width 61 height 29
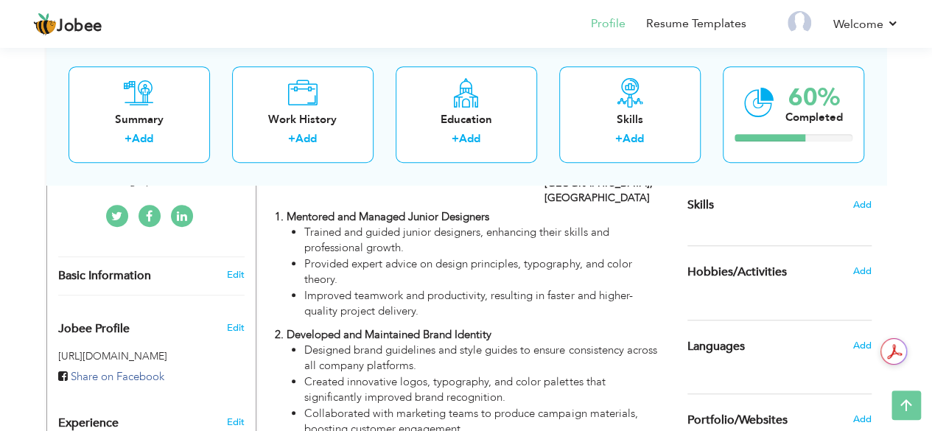
scroll to position [374, 0]
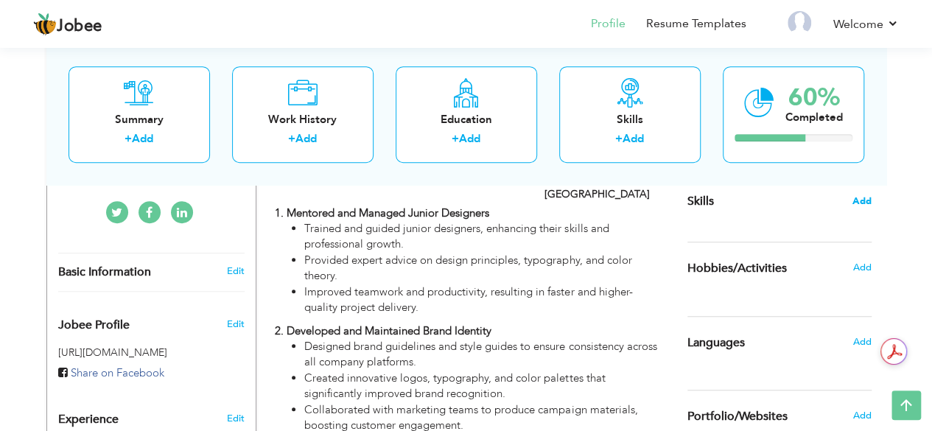
click at [858, 200] on span "Add" at bounding box center [861, 202] width 19 height 14
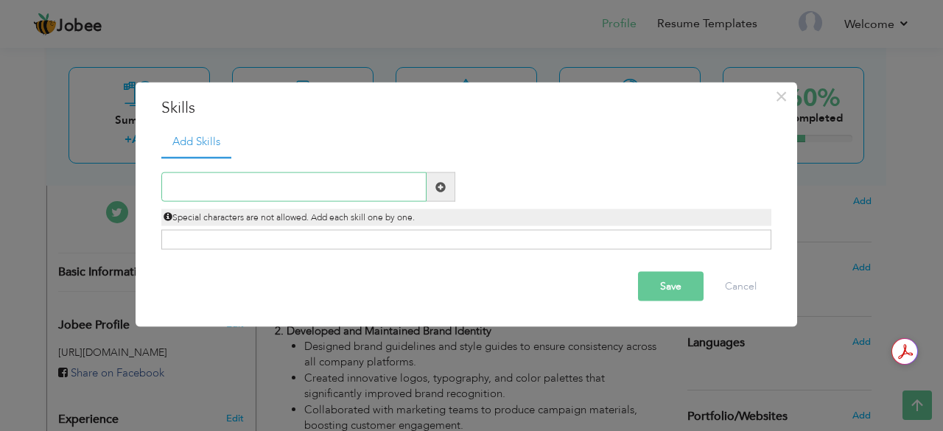
click at [267, 179] on input "text" at bounding box center [293, 186] width 265 height 29
click at [370, 227] on div "Duplicate entry" at bounding box center [466, 203] width 610 height 93
click at [324, 184] on input "text" at bounding box center [293, 186] width 265 height 29
paste input "Team leadership Brand development Creative directi"
type input "Team leadership Brand development Creative directi"
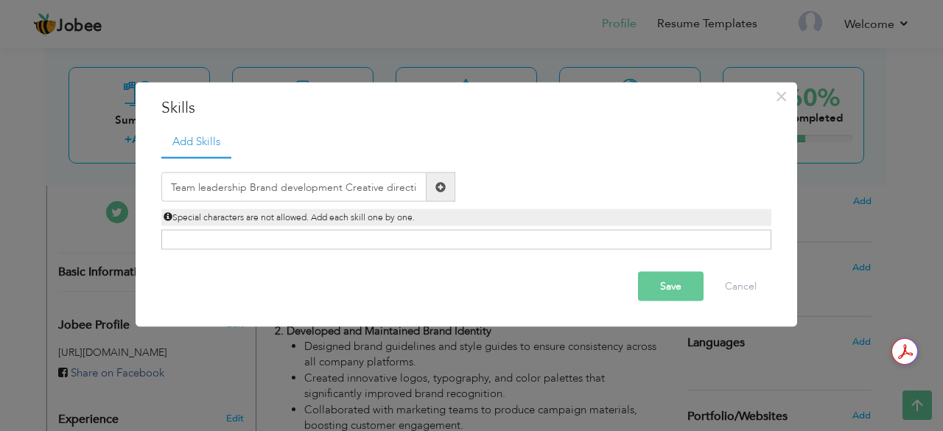
click at [665, 279] on button "Save" at bounding box center [671, 286] width 66 height 29
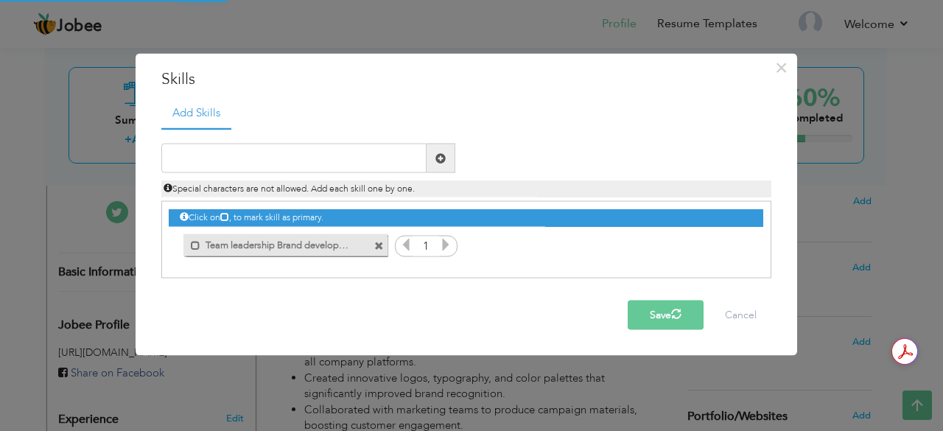
click at [323, 244] on label "Team leadership Brand development Creative directi" at bounding box center [274, 243] width 149 height 18
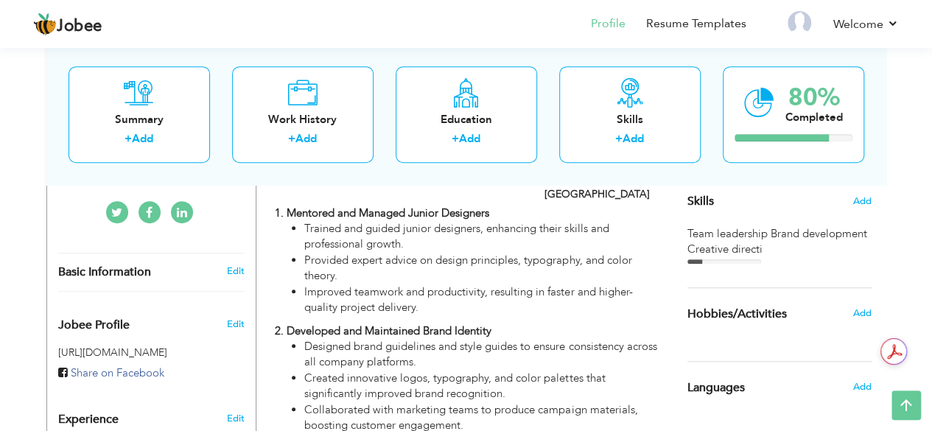
click at [871, 308] on h6 "Add" at bounding box center [861, 312] width 18 height 13
